Goal: Find specific page/section: Find specific page/section

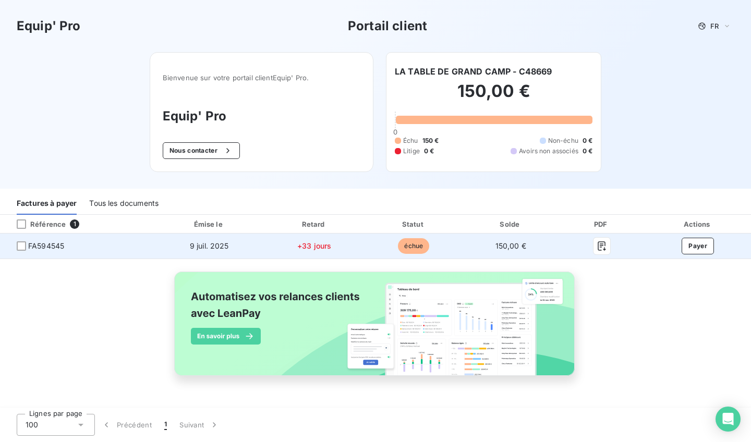
click at [82, 243] on span "FA594545" at bounding box center [77, 246] width 138 height 10
click at [51, 245] on span "FA594545" at bounding box center [46, 246] width 36 height 10
click at [57, 247] on span "FA594545" at bounding box center [46, 246] width 36 height 10
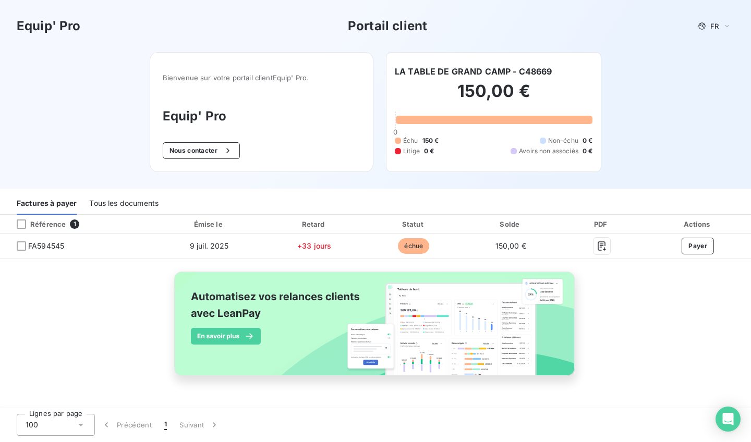
click at [69, 29] on h3 "Equip' Pro" at bounding box center [49, 26] width 64 height 19
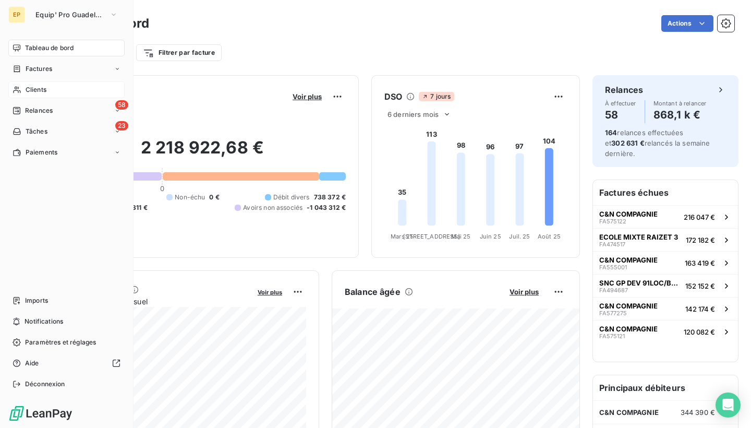
click at [16, 88] on icon at bounding box center [17, 90] width 9 height 8
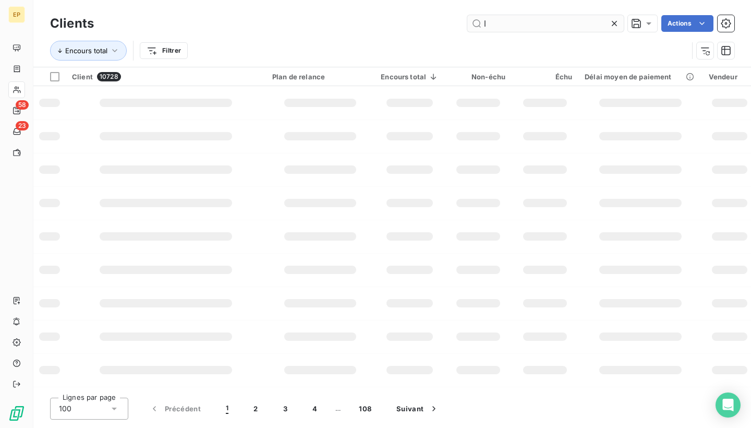
click at [560, 28] on input "l" at bounding box center [545, 23] width 156 height 17
type input "l"
type input "la t"
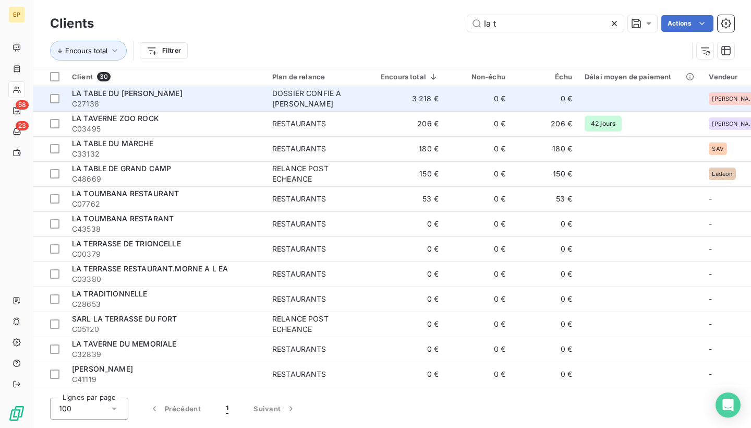
click at [138, 94] on span "LA TABLE DU [PERSON_NAME]" at bounding box center [127, 93] width 111 height 9
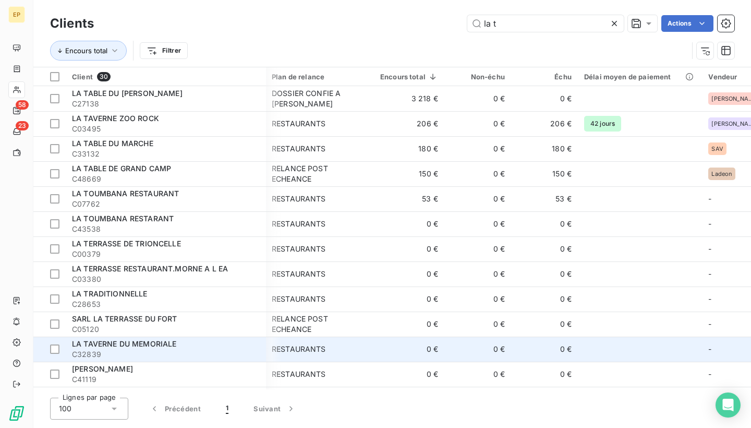
scroll to position [1, 1]
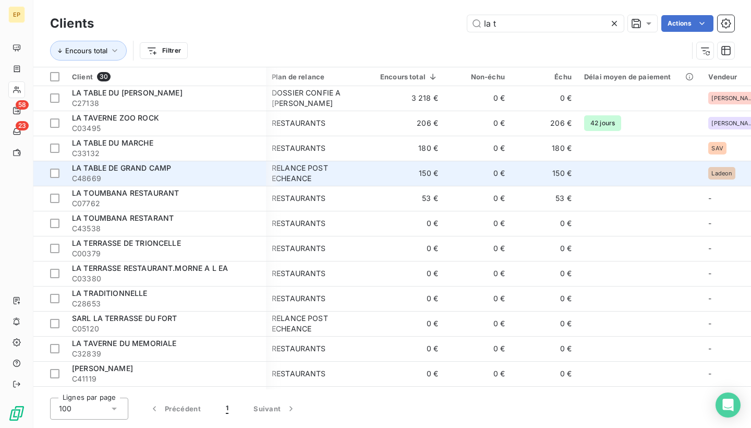
click at [139, 164] on span "LA TABLE DE GRAND CAMP" at bounding box center [121, 167] width 99 height 9
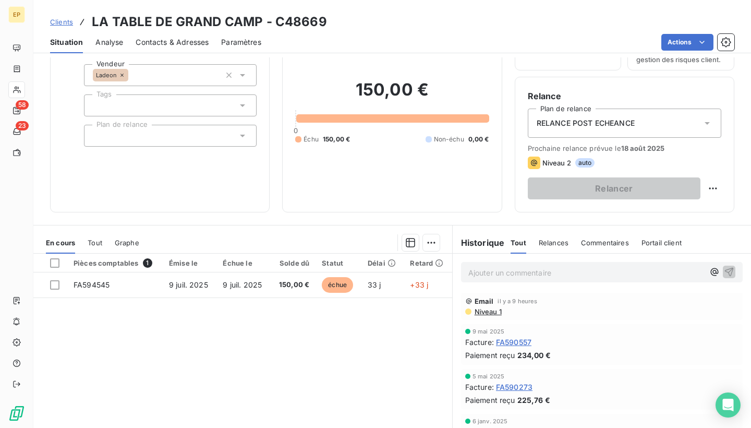
scroll to position [95, 0]
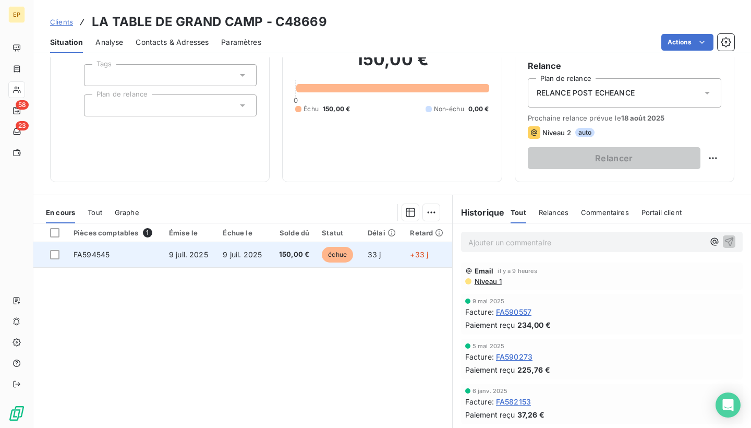
click at [93, 254] on span "FA594545" at bounding box center [92, 254] width 36 height 9
